Goal: Information Seeking & Learning: Learn about a topic

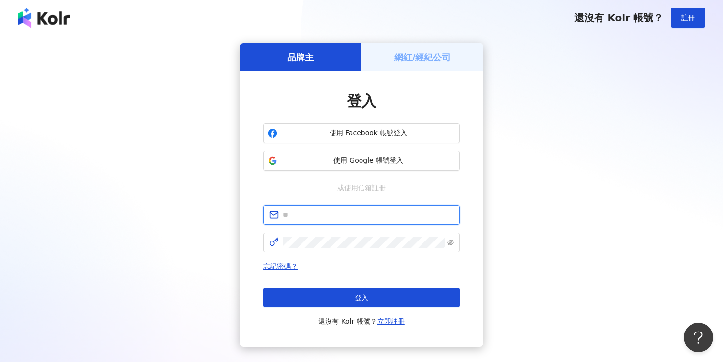
click at [373, 214] on input "text" at bounding box center [368, 214] width 171 height 11
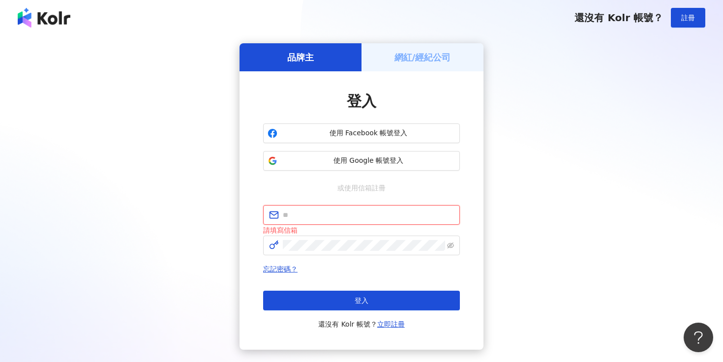
type input "**********"
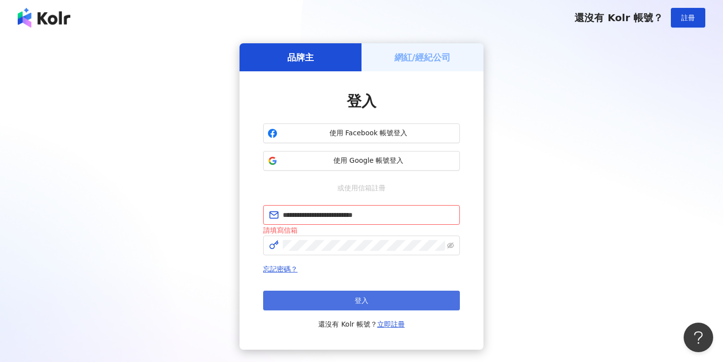
click at [369, 305] on button "登入" at bounding box center [361, 301] width 197 height 20
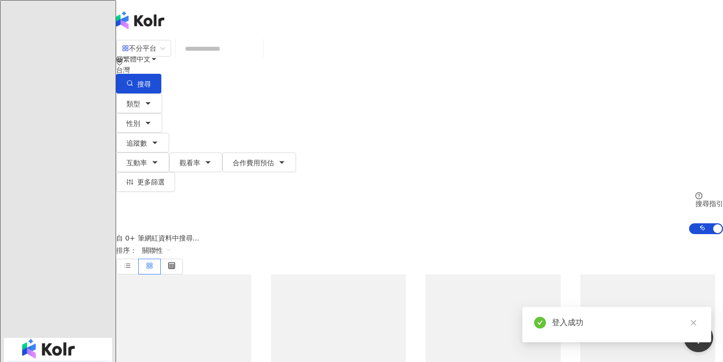
click at [259, 54] on input "search" at bounding box center [219, 48] width 80 height 19
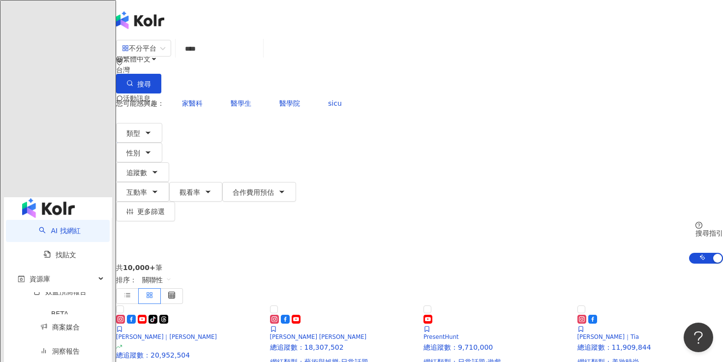
type input "***"
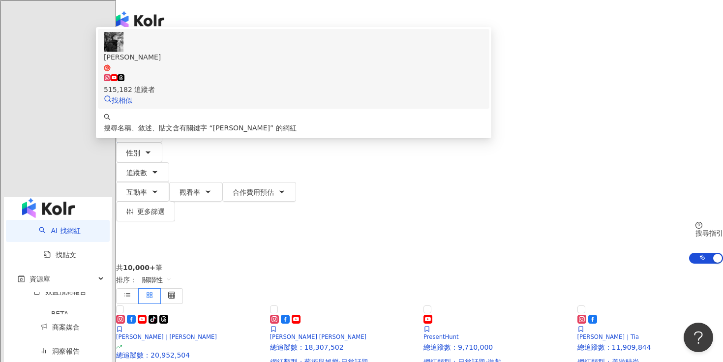
click at [298, 89] on div "515,182 追蹤者" at bounding box center [294, 89] width 380 height 11
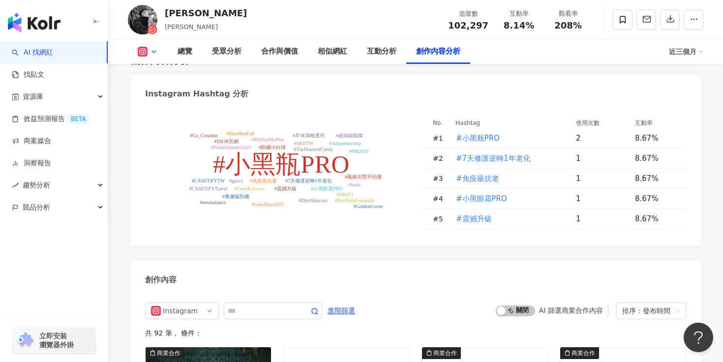
scroll to position [2513, 0]
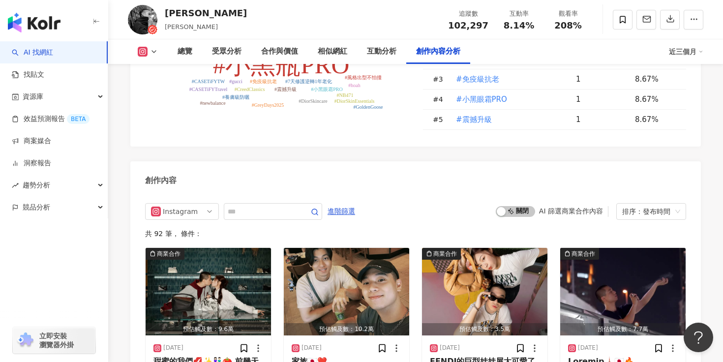
scroll to position [2621, 0]
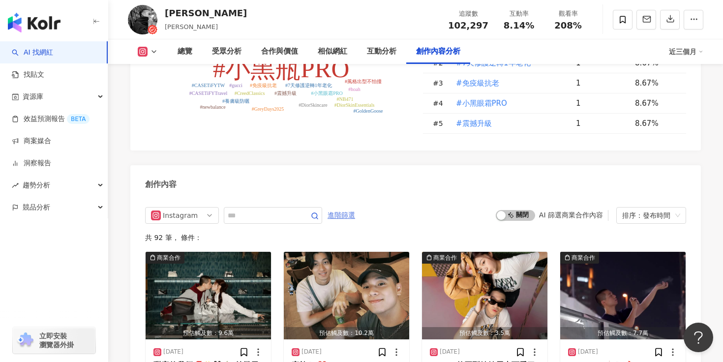
click at [347, 207] on span "進階篩選" at bounding box center [341, 215] width 28 height 16
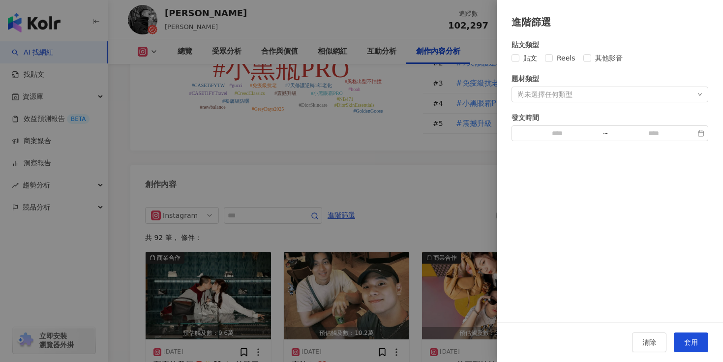
click at [596, 254] on div "貼文類型 貼文 Reels 其他影音 題材類型 尚未選擇任何類型 發文時間 ~" at bounding box center [610, 176] width 226 height 293
click at [413, 183] on div at bounding box center [361, 181] width 723 height 362
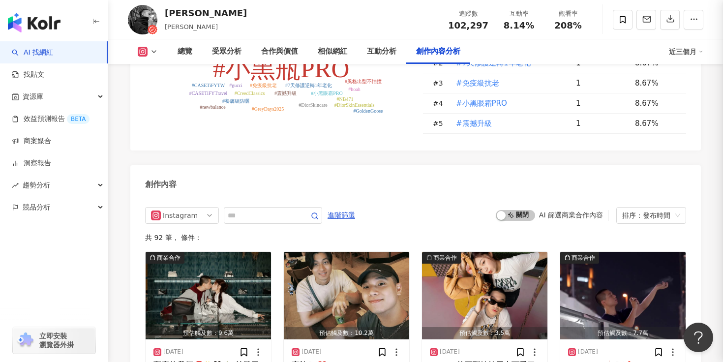
click at [414, 207] on div "Instagram 進階篩選 啟動 關閉 AI 篩選商業合作內容 排序：發布時間" at bounding box center [415, 215] width 541 height 17
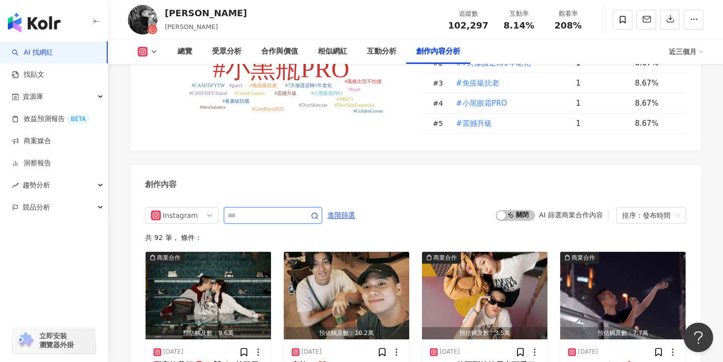
click at [252, 209] on input "text" at bounding box center [262, 215] width 69 height 12
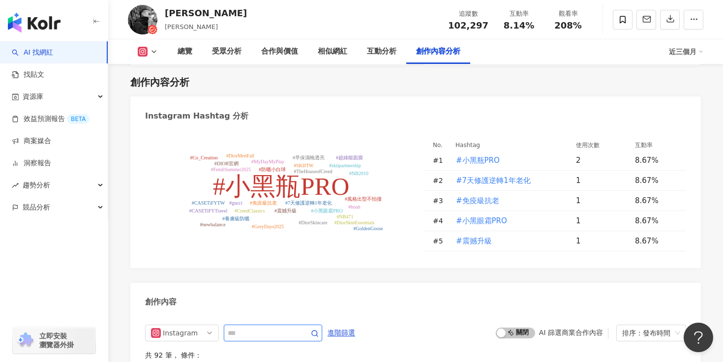
scroll to position [2503, 0]
click at [481, 155] on span "#小黑瓶PRO" at bounding box center [478, 160] width 44 height 11
type input "*******"
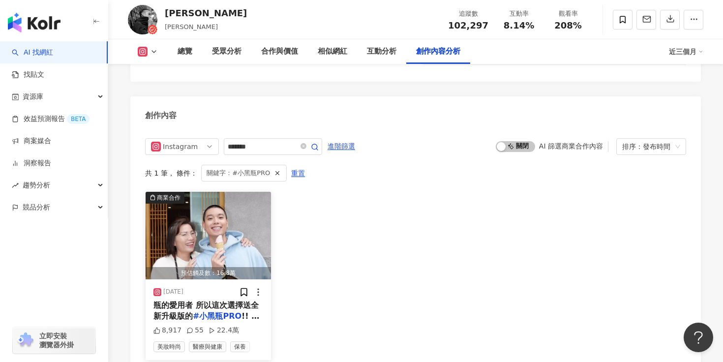
click at [233, 215] on img "button" at bounding box center [208, 236] width 125 height 88
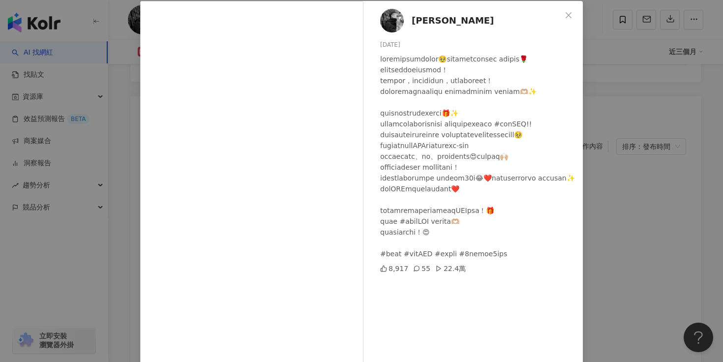
scroll to position [23, 0]
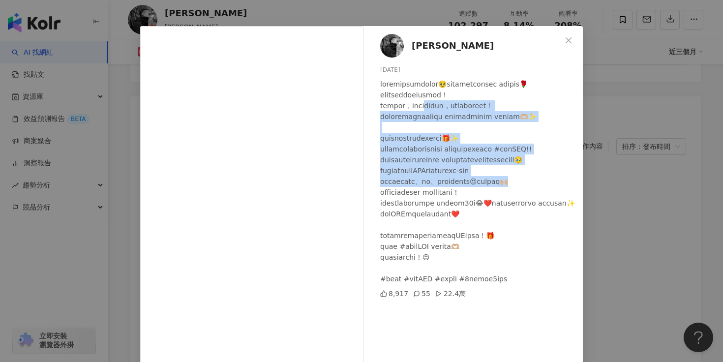
drag, startPoint x: 455, startPoint y: 102, endPoint x: 472, endPoint y: 225, distance: 124.0
click at [472, 225] on div at bounding box center [477, 182] width 195 height 206
click at [499, 225] on div at bounding box center [477, 182] width 195 height 206
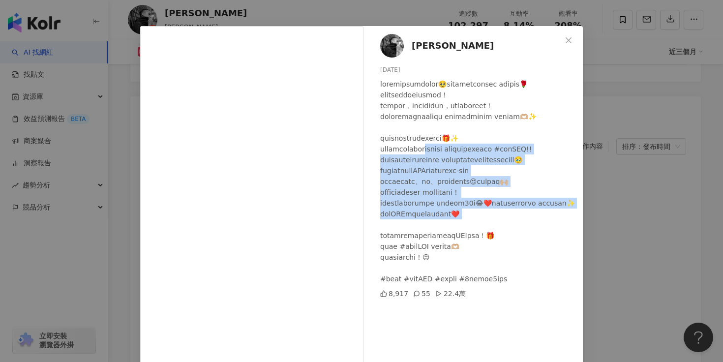
drag, startPoint x: 481, startPoint y: 282, endPoint x: 459, endPoint y: 164, distance: 120.5
click at [459, 164] on div at bounding box center [477, 182] width 195 height 206
click at [459, 218] on div at bounding box center [477, 182] width 195 height 206
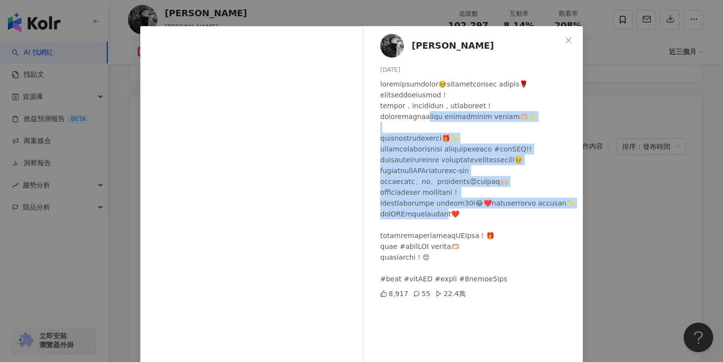
drag, startPoint x: 466, startPoint y: 113, endPoint x: 480, endPoint y: 271, distance: 159.0
click at [480, 271] on div at bounding box center [477, 182] width 195 height 206
click at [501, 271] on div at bounding box center [477, 182] width 195 height 206
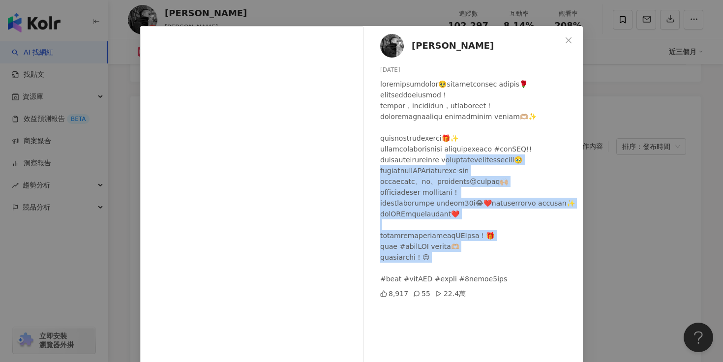
drag, startPoint x: 520, startPoint y: 318, endPoint x: 504, endPoint y: 185, distance: 133.6
click at [504, 185] on div at bounding box center [477, 182] width 195 height 206
click at [510, 239] on div at bounding box center [477, 182] width 195 height 206
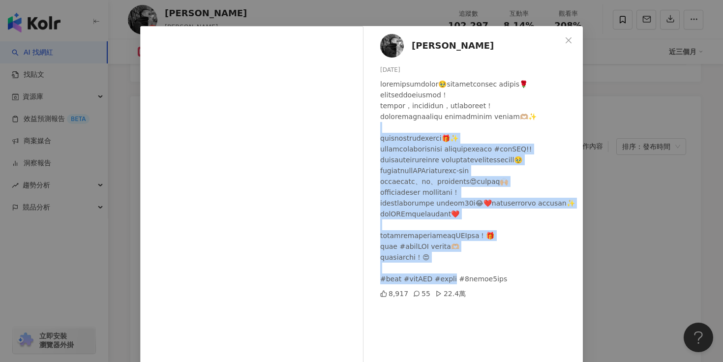
drag, startPoint x: 481, startPoint y: 141, endPoint x: 490, endPoint y: 330, distance: 189.5
click at [490, 284] on div at bounding box center [477, 182] width 195 height 206
click at [517, 284] on div at bounding box center [477, 182] width 195 height 206
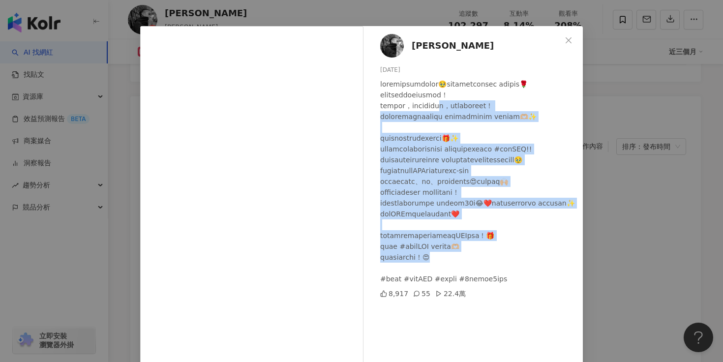
drag, startPoint x: 498, startPoint y: 314, endPoint x: 483, endPoint y: 108, distance: 207.0
click at [483, 108] on div at bounding box center [477, 182] width 195 height 206
click at [475, 143] on div at bounding box center [477, 182] width 195 height 206
drag, startPoint x: 469, startPoint y: 73, endPoint x: 477, endPoint y: 306, distance: 232.7
click at [477, 306] on div "[PERSON_NAME] [DATE] 8,917 55 22.4萬" at bounding box center [475, 202] width 214 height 352
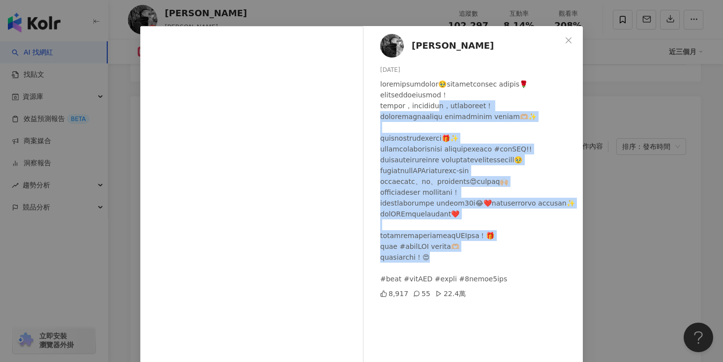
click at [493, 284] on div at bounding box center [477, 182] width 195 height 206
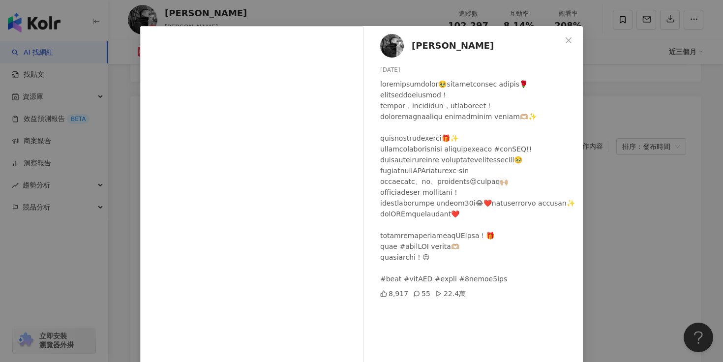
click at [581, 260] on div "[PERSON_NAME] [DATE] 8,917 55 22.4萬" at bounding box center [475, 202] width 214 height 352
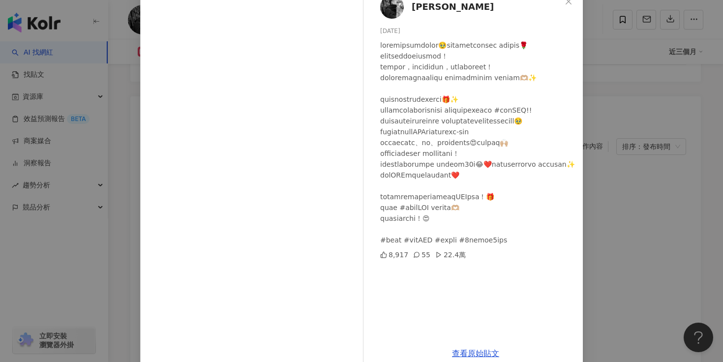
scroll to position [79, 0]
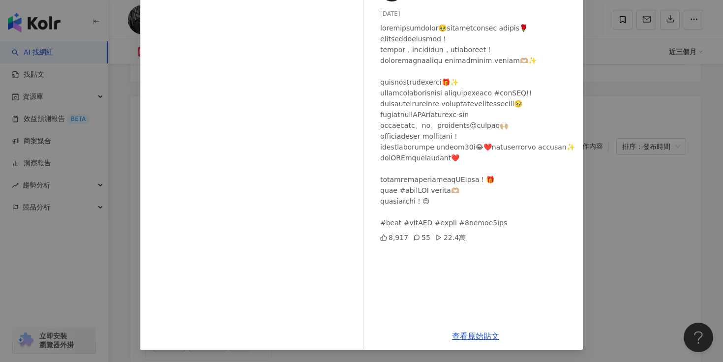
click at [628, 246] on div "[PERSON_NAME] [DATE] 8,917 55 22.4萬 查看原始貼文" at bounding box center [361, 181] width 723 height 362
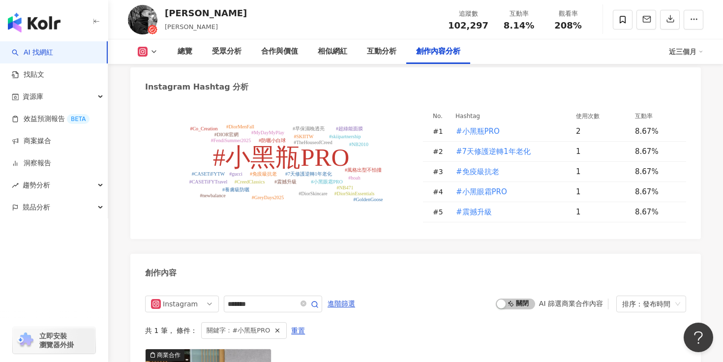
scroll to position [2465, 0]
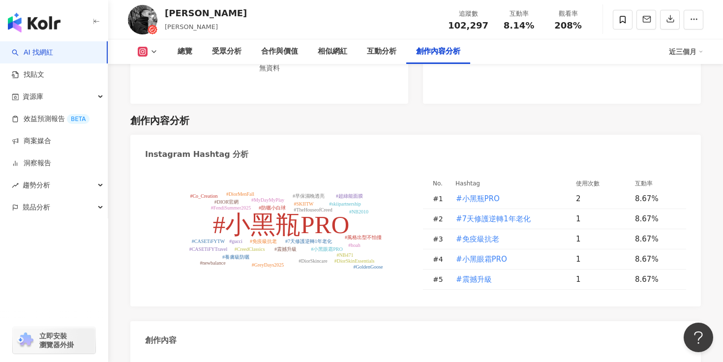
click at [295, 177] on icon "#小黑瓶PRO #7天修護逆轉1年老化 #免疫級抗老 #小黑眼霜PRO #震撼升級 #CreedClassics #TheHouseofCreed #Fend…" at bounding box center [276, 233] width 263 height 113
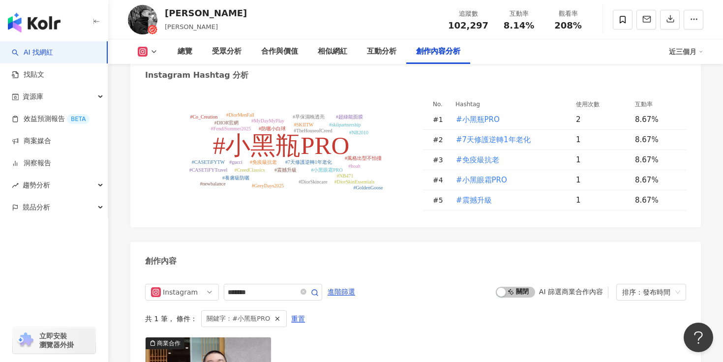
scroll to position [2668, 0]
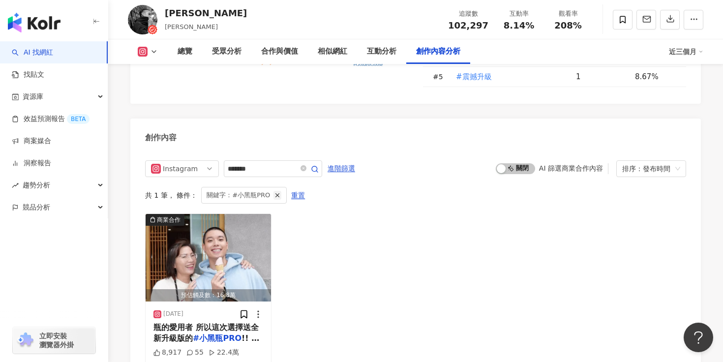
click at [274, 192] on icon "button" at bounding box center [277, 195] width 7 height 7
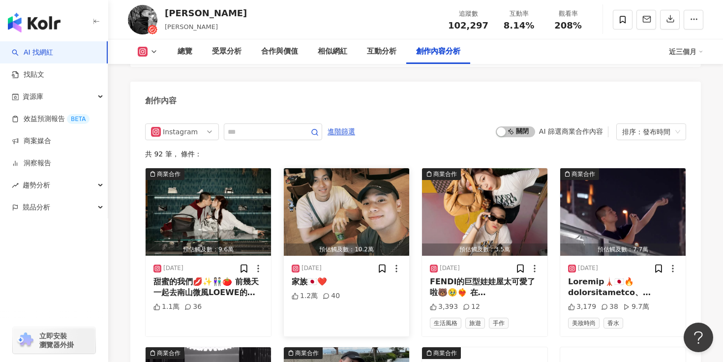
scroll to position [2702, 0]
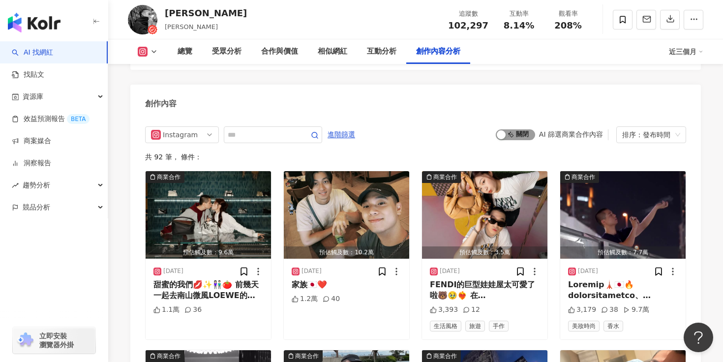
click at [521, 129] on span "啟動 關閉" at bounding box center [515, 134] width 39 height 11
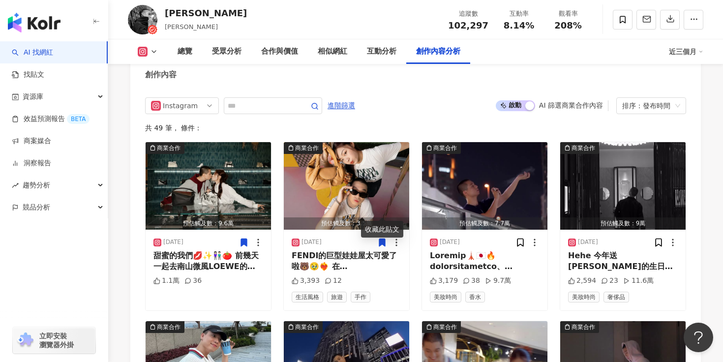
scroll to position [2726, 0]
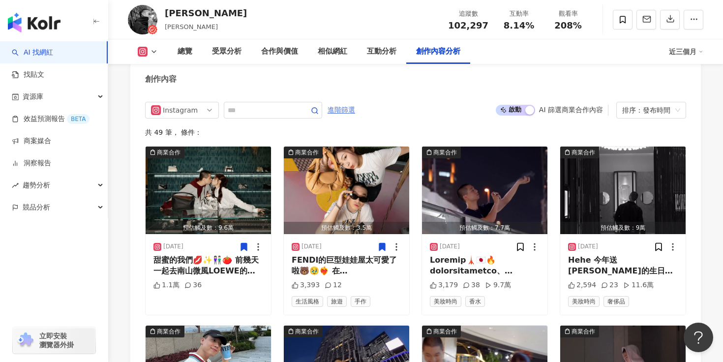
click at [349, 102] on span "進階篩選" at bounding box center [341, 110] width 28 height 16
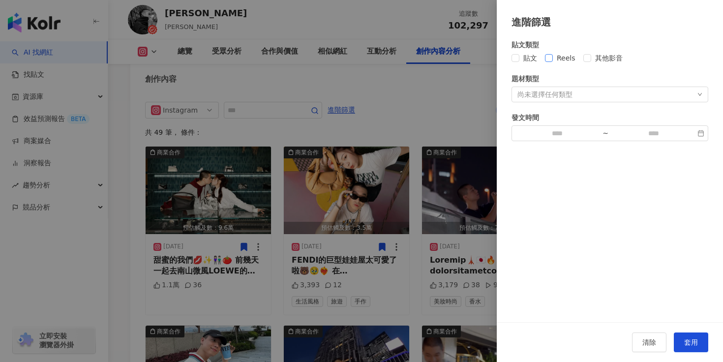
click at [565, 57] on span "Reels" at bounding box center [566, 58] width 27 height 11
click at [592, 59] on span "其他影音" at bounding box center [608, 58] width 35 height 11
click at [687, 338] on span "套用" at bounding box center [691, 342] width 14 height 8
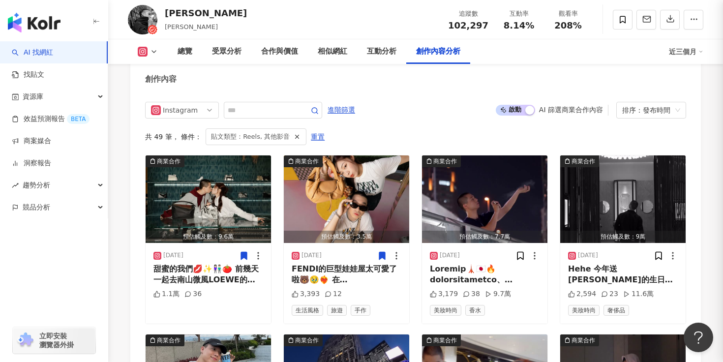
scroll to position [2690, 0]
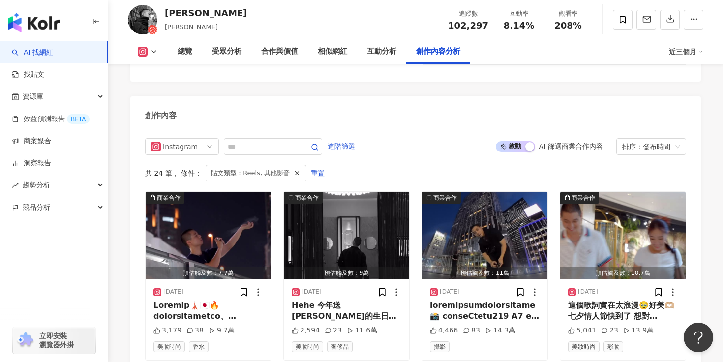
click at [415, 165] on div "共 24 筆 ， 條件： 貼文類型：Reels, 其他影音 重置" at bounding box center [415, 173] width 541 height 17
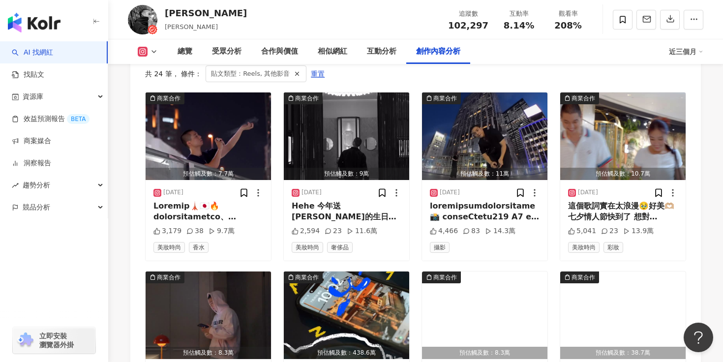
scroll to position [2828, 0]
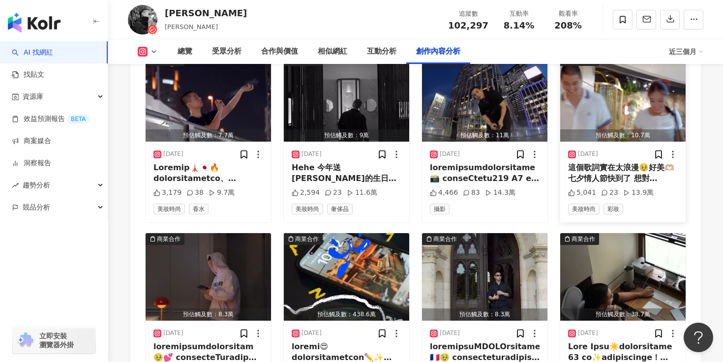
click at [600, 162] on div "這個歌詞實在太浪漫🥹好美🫶🏼 七夕情人節快到了 想對[PERSON_NAME]透過歌詞告白一下👫🏻💕 那天逛一逛被愛馬仕吸引 發現超可愛的情人節包裝🎁✨ 一般…" at bounding box center [623, 173] width 110 height 22
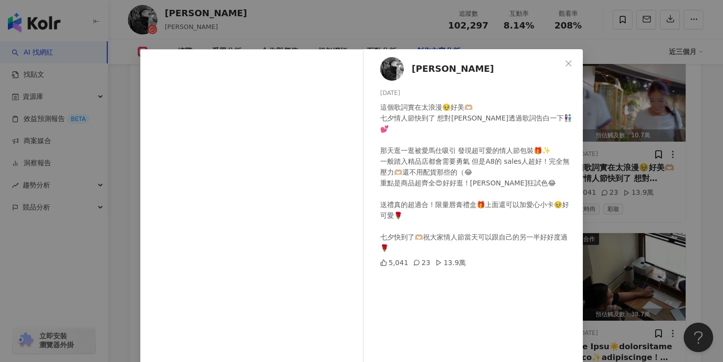
click at [669, 176] on div "[PERSON_NAME] [DATE] 這個歌詞實在太浪漫🥹好美🫶🏼 七夕情人節快到了 想對[PERSON_NAME]透過歌詞告白一下👫🏻💕 那天逛一逛被愛…" at bounding box center [361, 181] width 723 height 362
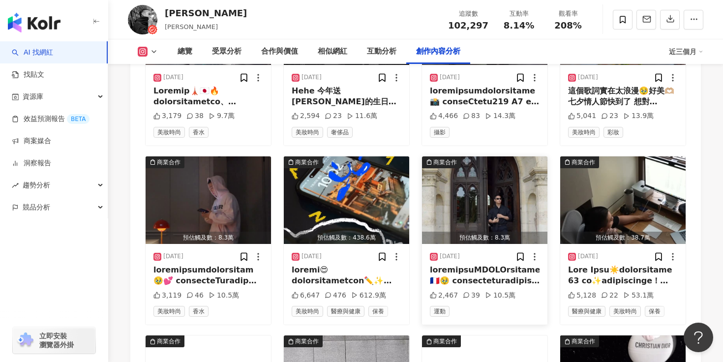
scroll to position [2912, 0]
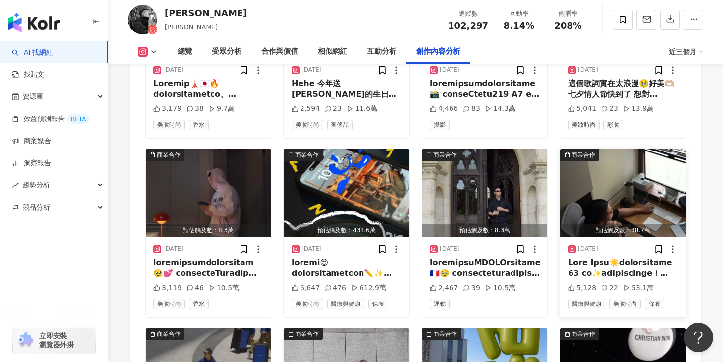
click at [620, 170] on img "button" at bounding box center [622, 193] width 125 height 88
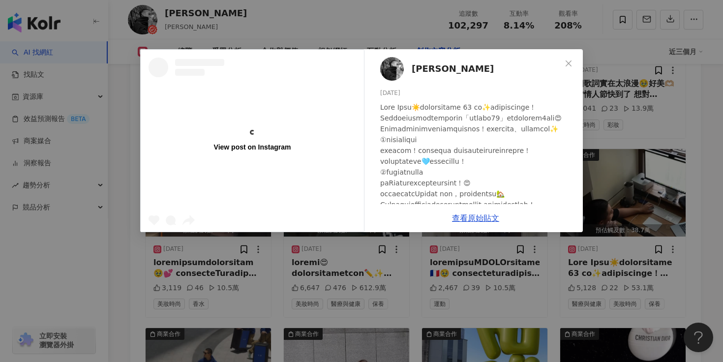
click at [648, 220] on div "View post on Instagram [PERSON_NAME] [DATE] 5,128 22 53.1萬 查看原始貼文" at bounding box center [361, 181] width 723 height 362
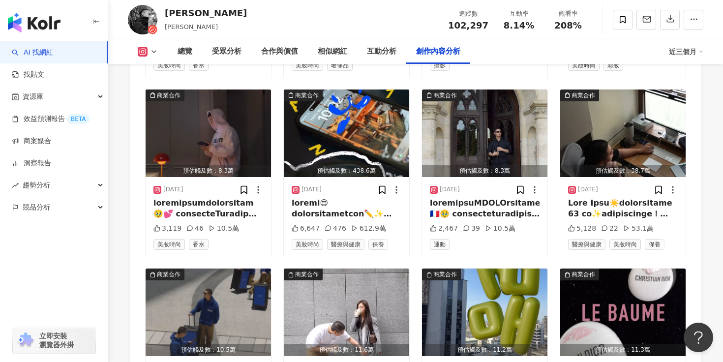
scroll to position [3085, 0]
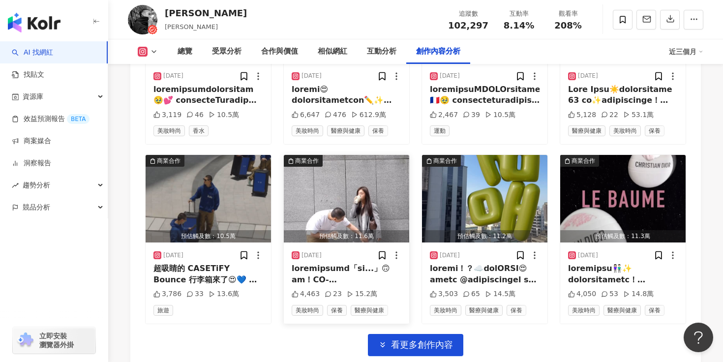
click at [347, 175] on img "button" at bounding box center [346, 199] width 125 height 88
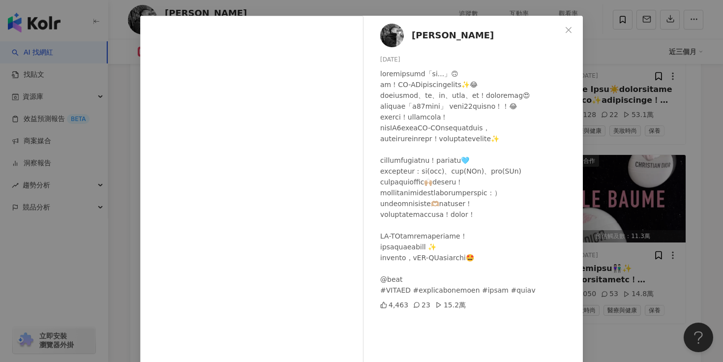
scroll to position [79, 0]
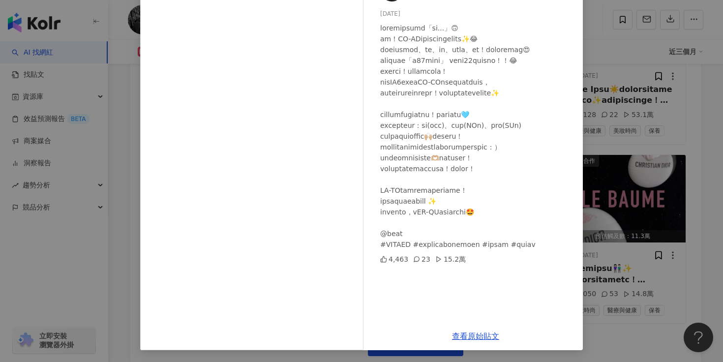
click at [478, 341] on div "查看原始貼文" at bounding box center [475, 336] width 214 height 28
click at [466, 334] on link "查看原始貼文" at bounding box center [475, 335] width 47 height 9
